Goal: Transaction & Acquisition: Purchase product/service

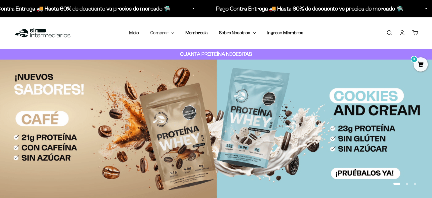
click at [163, 34] on summary "Comprar" at bounding box center [162, 32] width 24 height 7
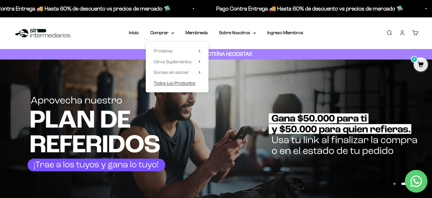
click at [176, 85] on span "Todos Los Productos" at bounding box center [175, 82] width 42 height 5
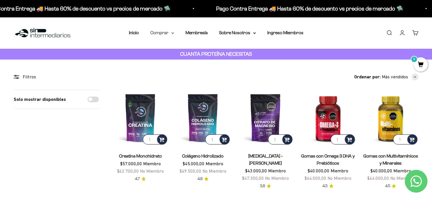
click at [164, 30] on summary "Comprar" at bounding box center [162, 32] width 24 height 7
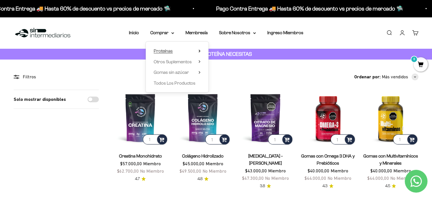
click at [166, 51] on span "Proteínas" at bounding box center [163, 50] width 19 height 5
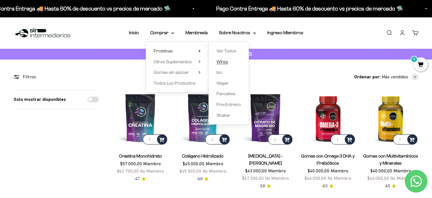
click at [217, 62] on span "Whey" at bounding box center [223, 61] width 12 height 5
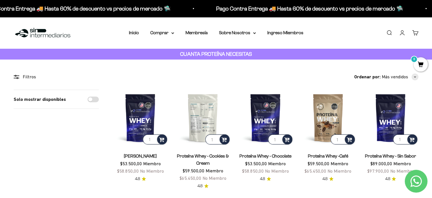
click at [201, 122] on img at bounding box center [203, 118] width 56 height 56
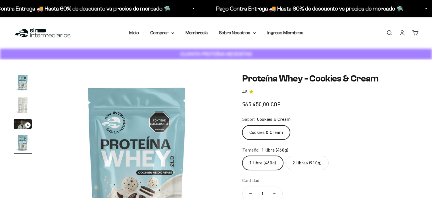
scroll to position [0, 571]
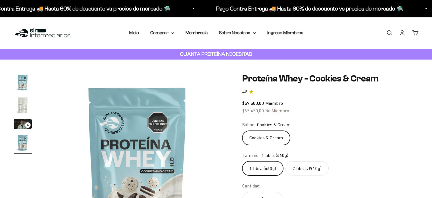
click at [295, 164] on label "2 libras (910g)" at bounding box center [307, 168] width 43 height 14
click at [243, 161] on input "2 libras (910g)" at bounding box center [242, 161] width 0 height 0
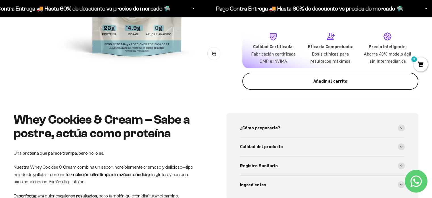
scroll to position [199, 0]
